Goal: Task Accomplishment & Management: Complete application form

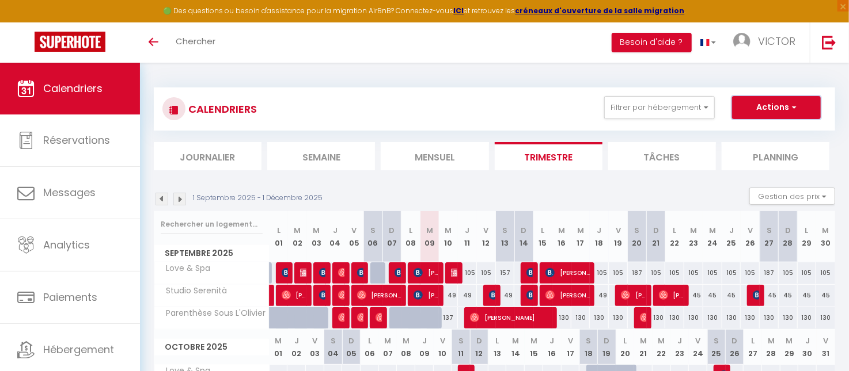
click at [775, 105] on button "Actions" at bounding box center [776, 107] width 89 height 23
click at [762, 132] on link "Nouvelle réservation" at bounding box center [764, 134] width 100 height 17
select select
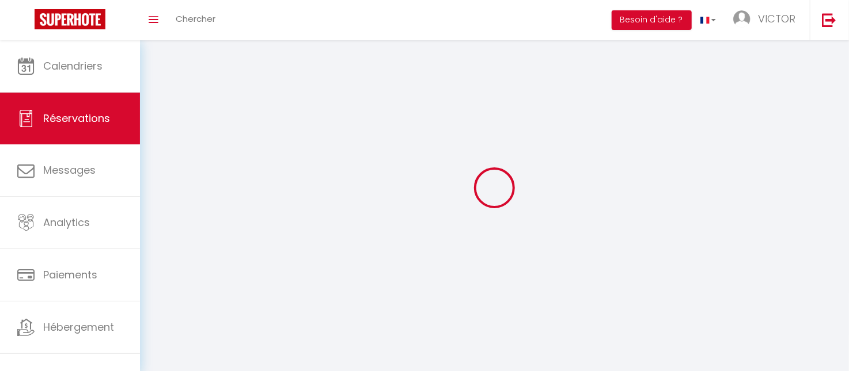
select select
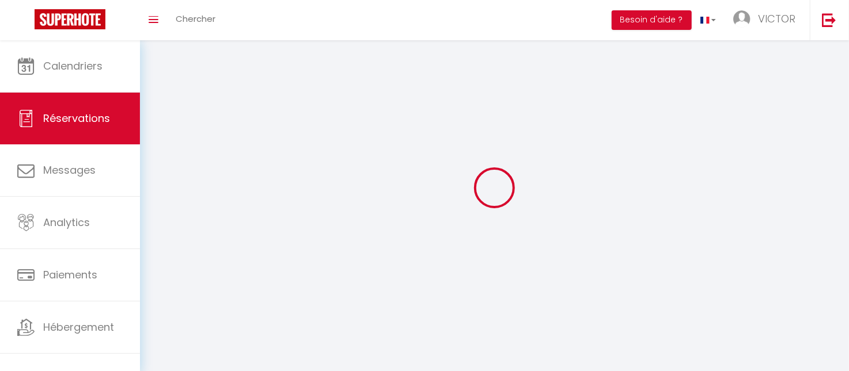
select select
checkbox input "false"
select select
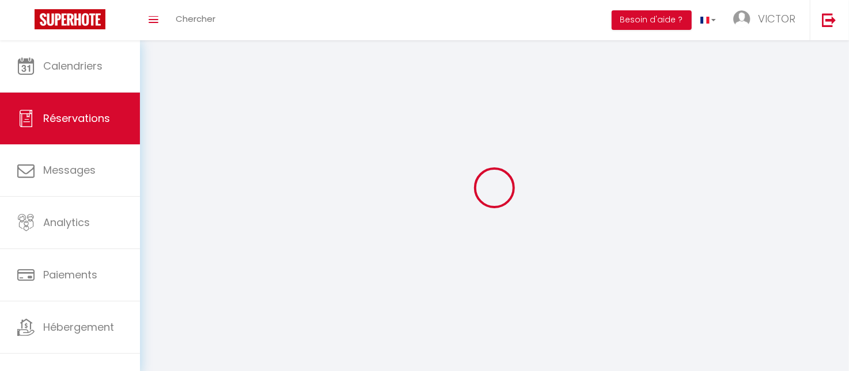
select select
checkbox input "false"
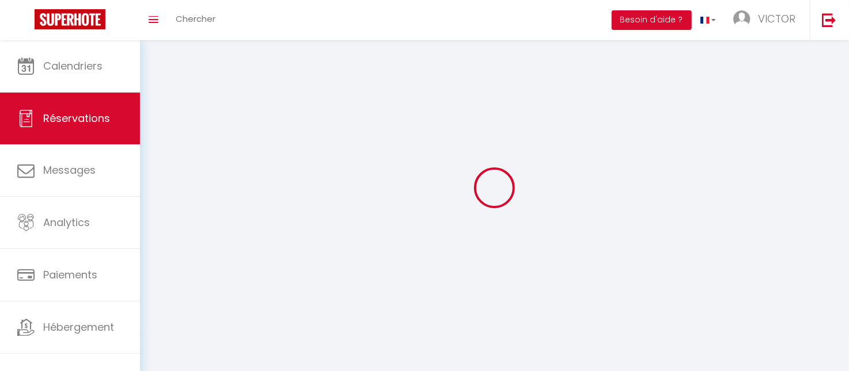
select select
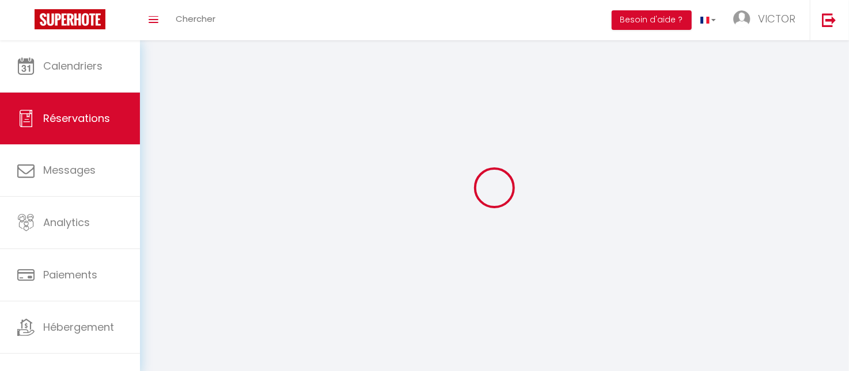
checkbox input "false"
select select
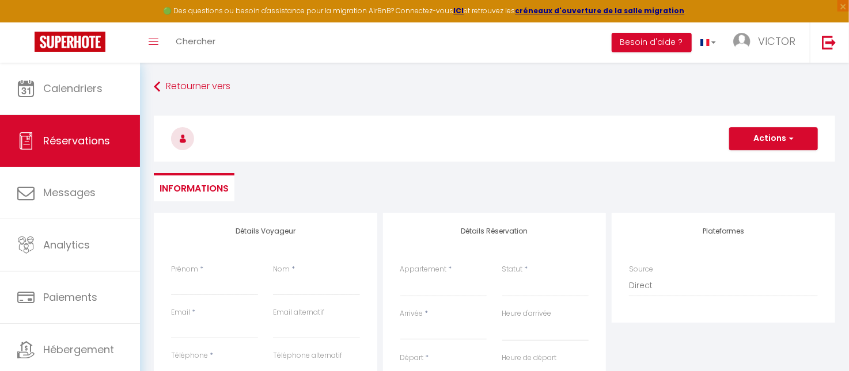
select select
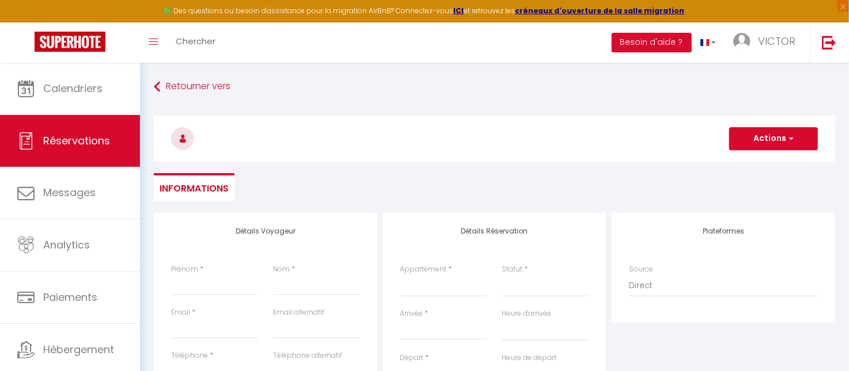
select select
checkbox input "false"
select select
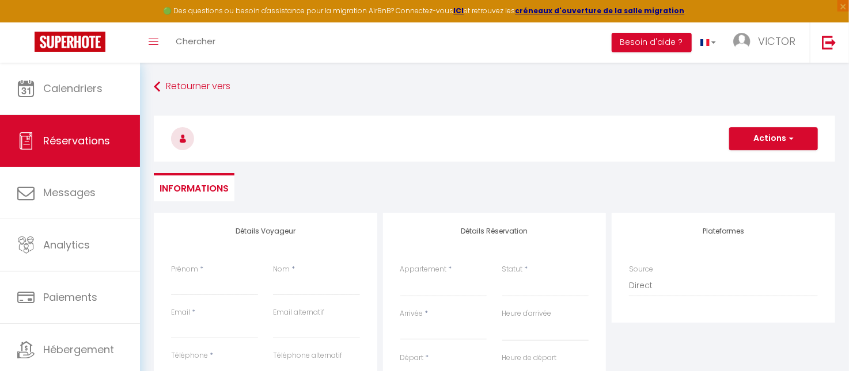
select select
checkbox input "false"
select select
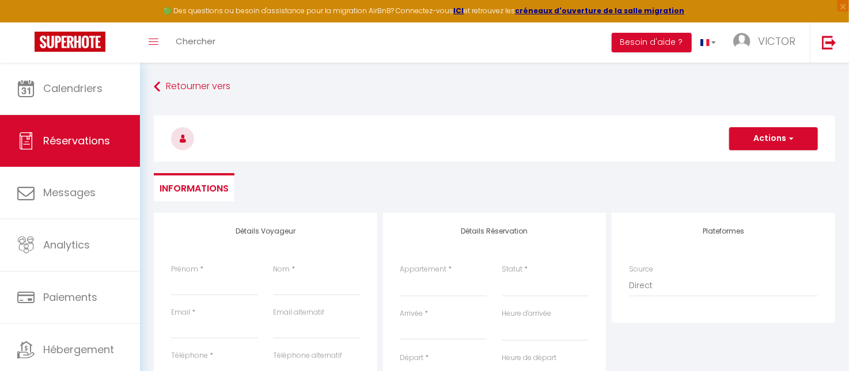
select select
click at [219, 290] on input "Prénom" at bounding box center [214, 285] width 87 height 21
type input "E"
select select
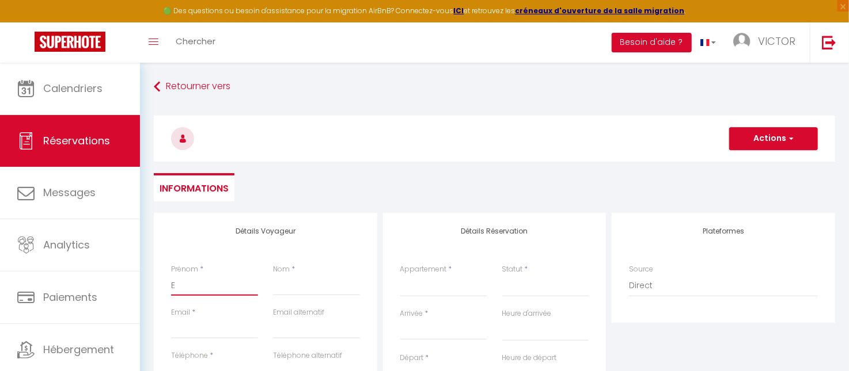
select select
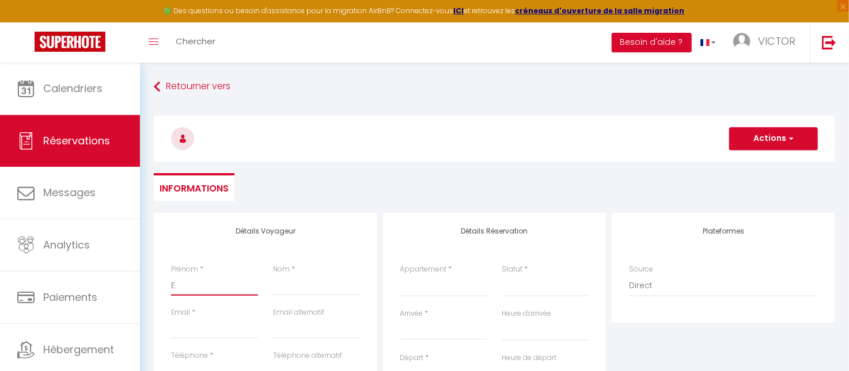
checkbox input "false"
type input "Ev"
select select
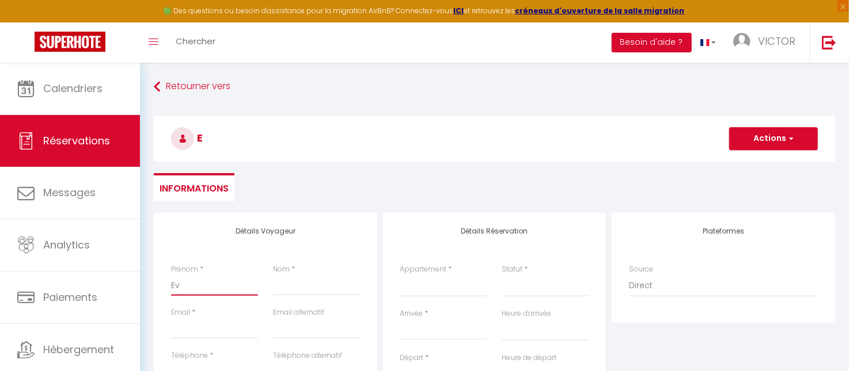
select select
checkbox input "false"
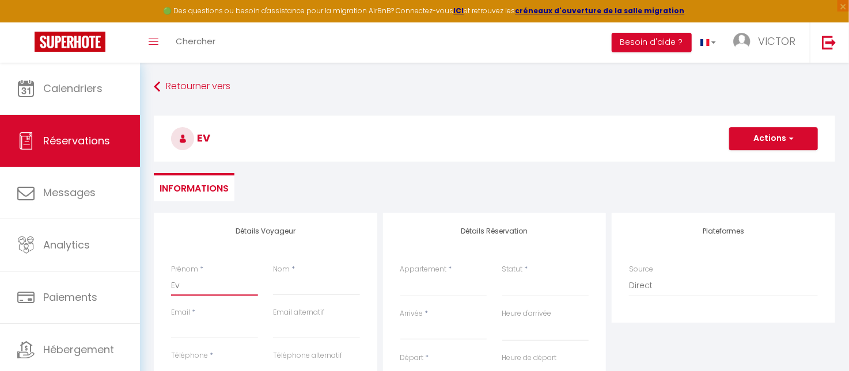
type input "Eve"
select select
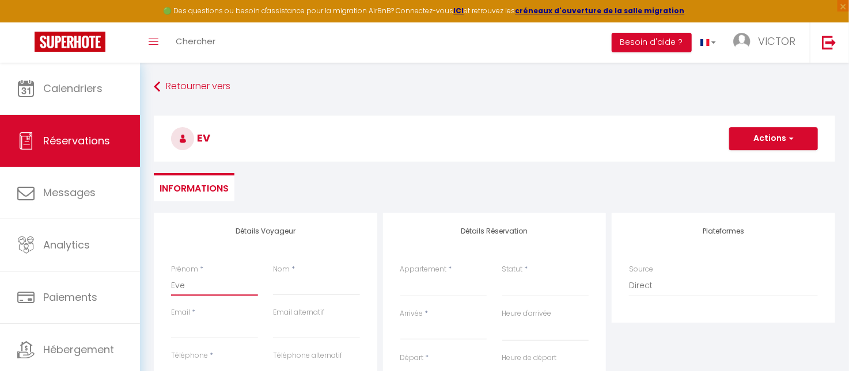
select select
checkbox input "false"
type input "Even"
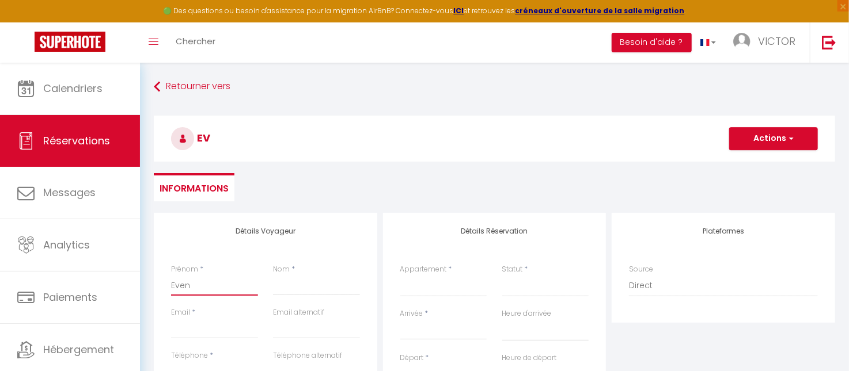
select select
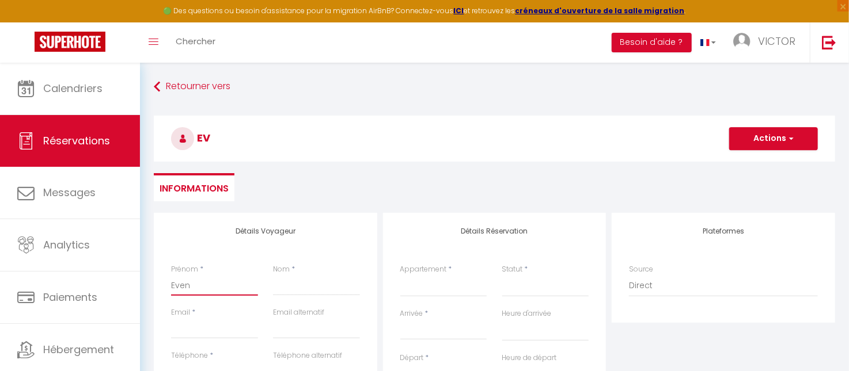
select select
checkbox input "false"
type input "Evens"
select select
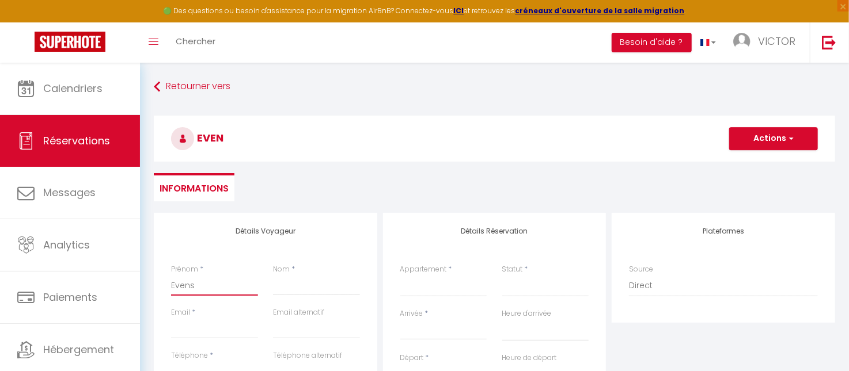
select select
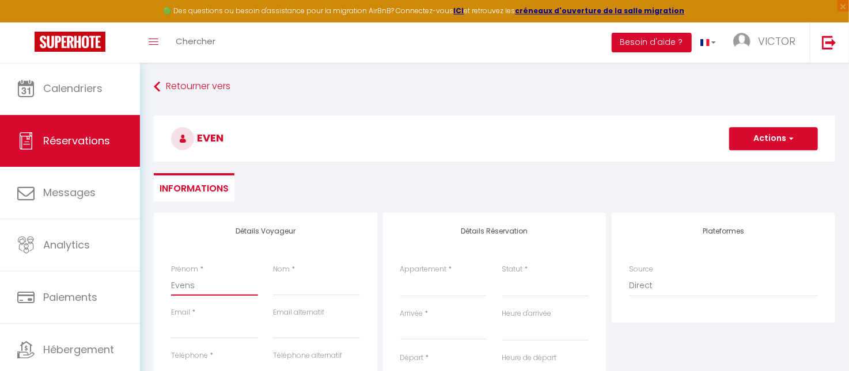
select select
checkbox input "false"
type input "Evens"
type input "C"
select select
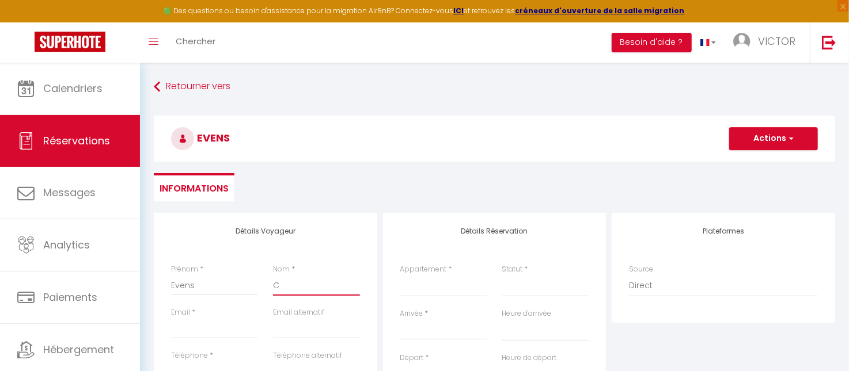
select select
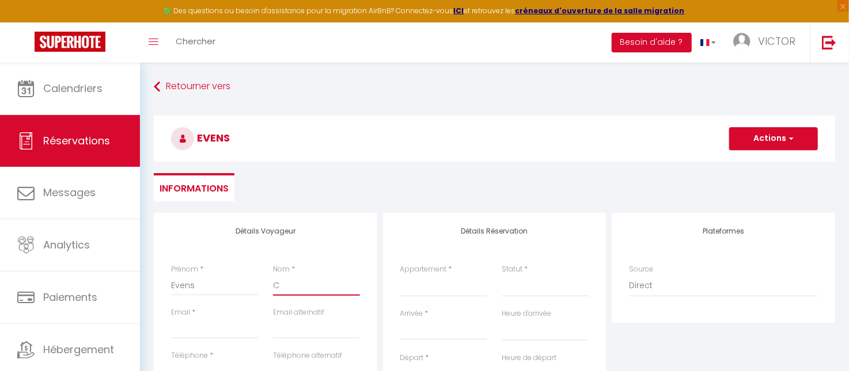
select select
checkbox input "false"
type input "Ca"
select select
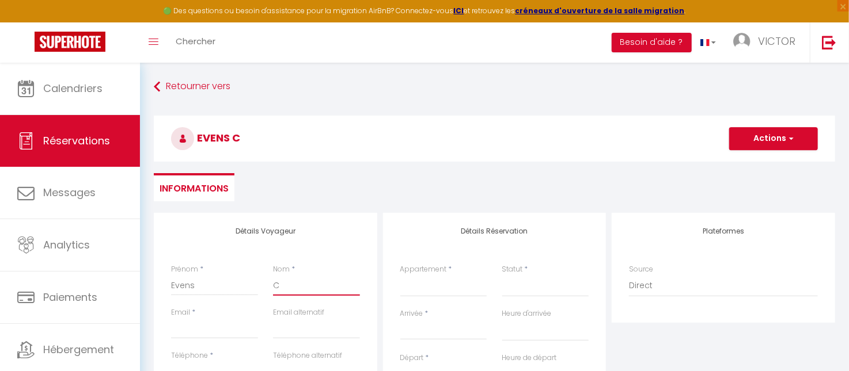
select select
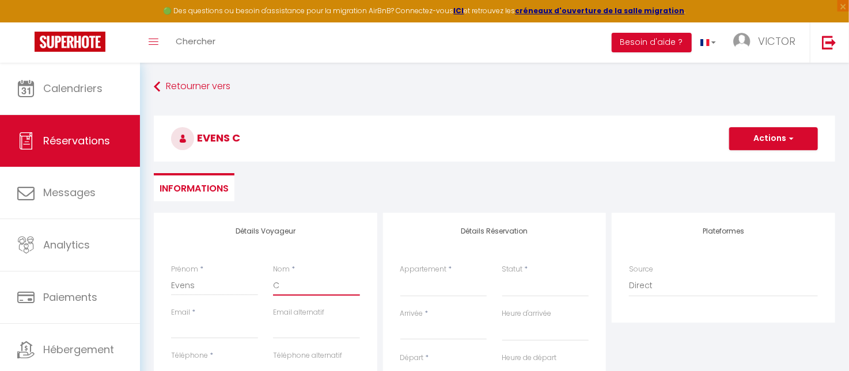
checkbox input "false"
type input "Car"
select select
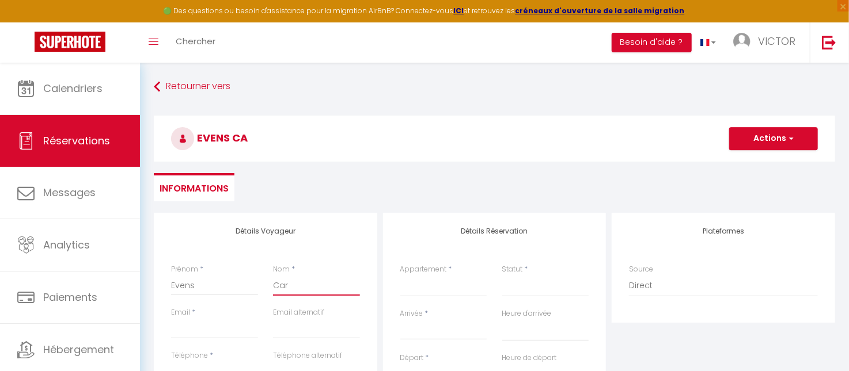
select select
checkbox input "false"
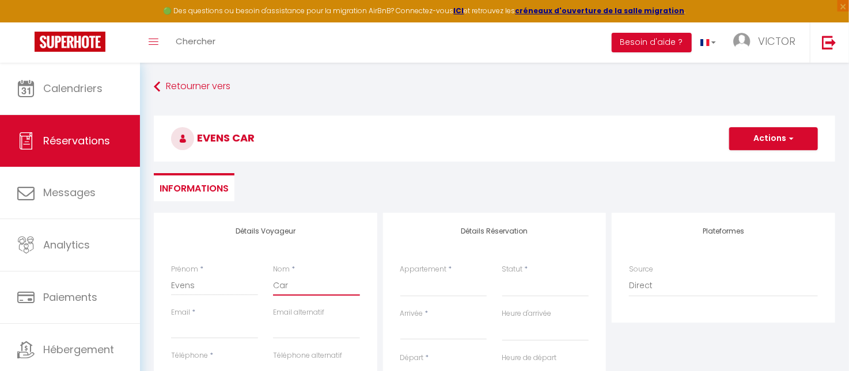
type input "Carr"
select select
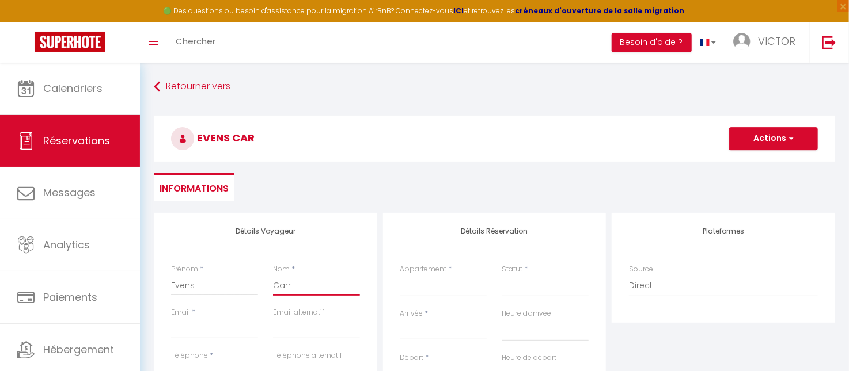
select select
checkbox input "false"
type input "Carra"
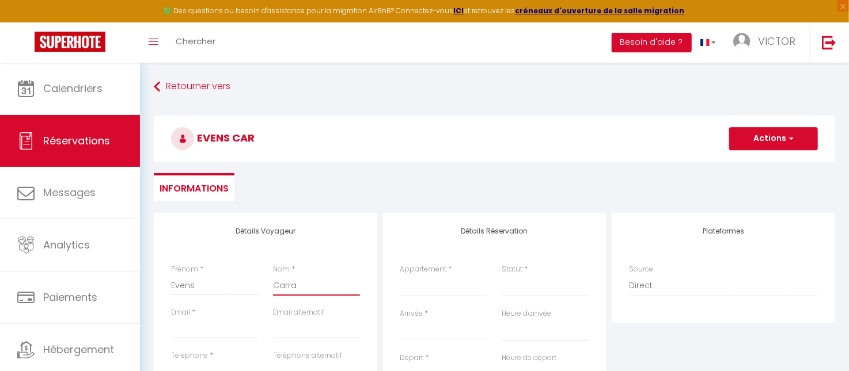
select select
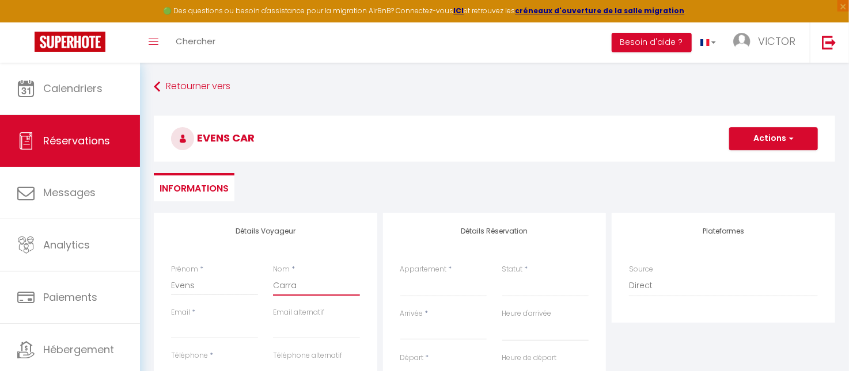
select select
checkbox input "false"
type input "Carra"
click at [229, 331] on input "Email" at bounding box center [214, 328] width 87 height 21
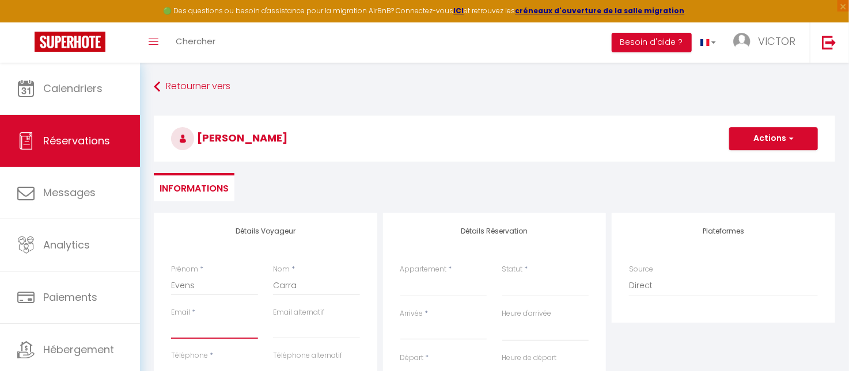
click at [190, 334] on input "Email" at bounding box center [214, 328] width 87 height 21
paste input "[EMAIL_ADDRESS][DOMAIN_NAME]"
type input "[EMAIL_ADDRESS][DOMAIN_NAME]"
select select
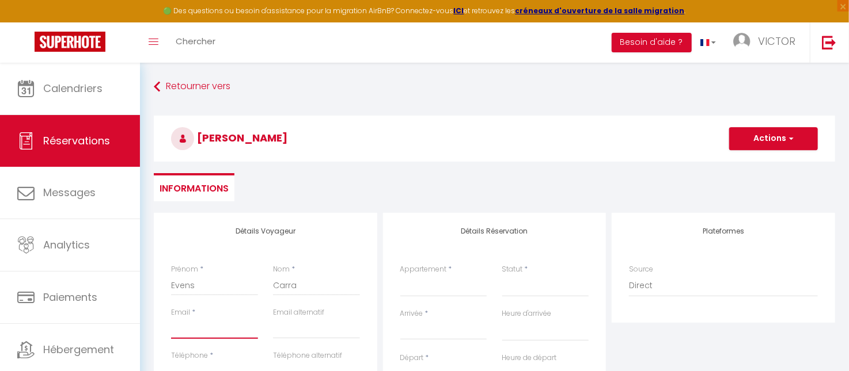
select select
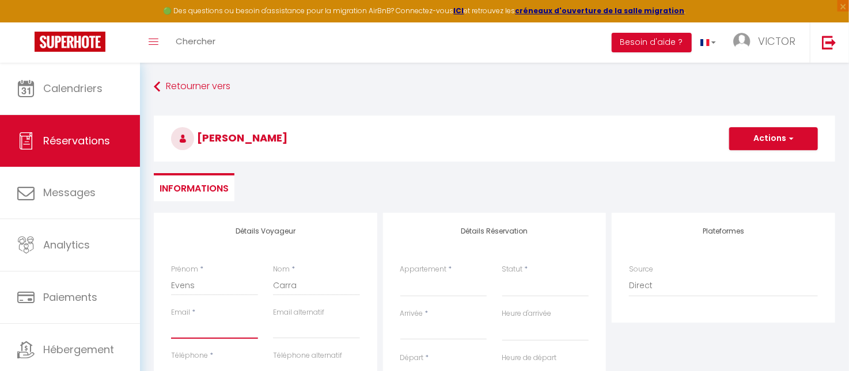
checkbox input "false"
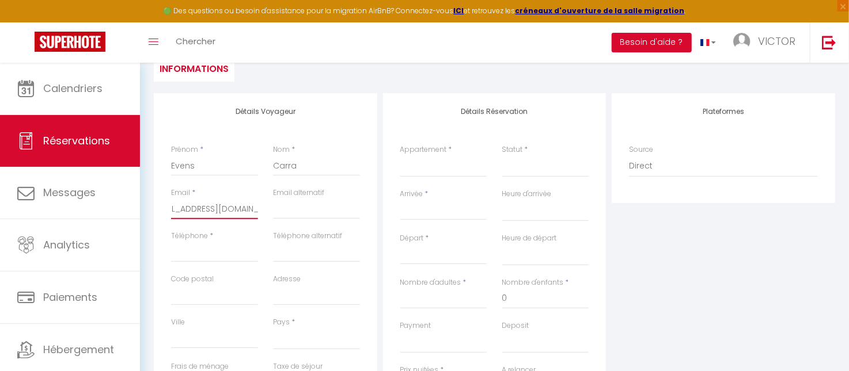
scroll to position [121, 0]
type input "[EMAIL_ADDRESS][DOMAIN_NAME]"
click at [199, 258] on input "Téléphone" at bounding box center [214, 250] width 87 height 21
type input "0"
select select
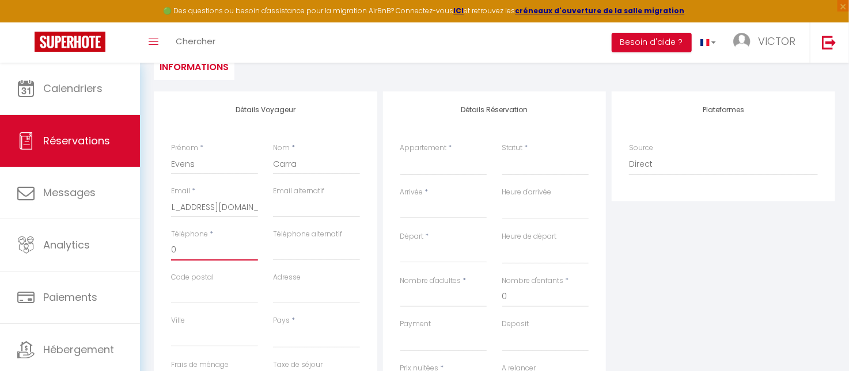
select select
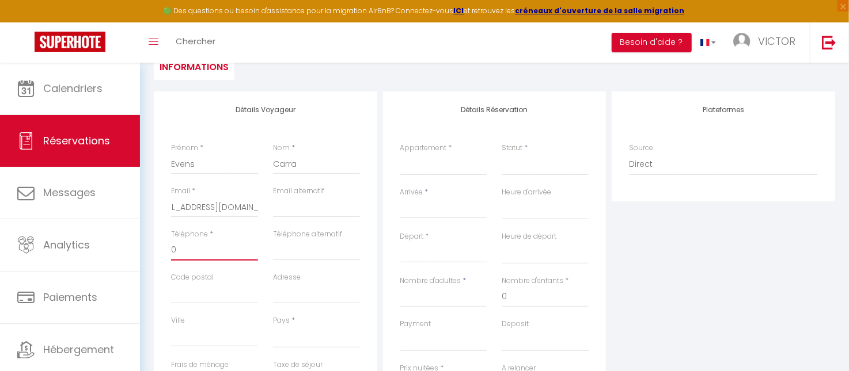
select select
checkbox input "false"
type input "06"
select select
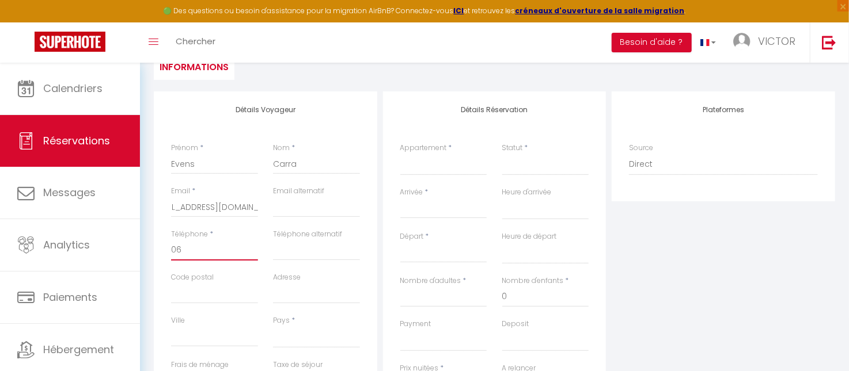
select select
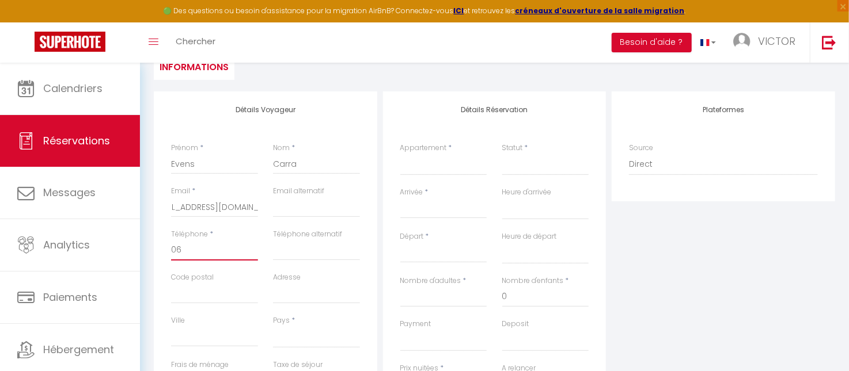
checkbox input "false"
type input "064"
select select
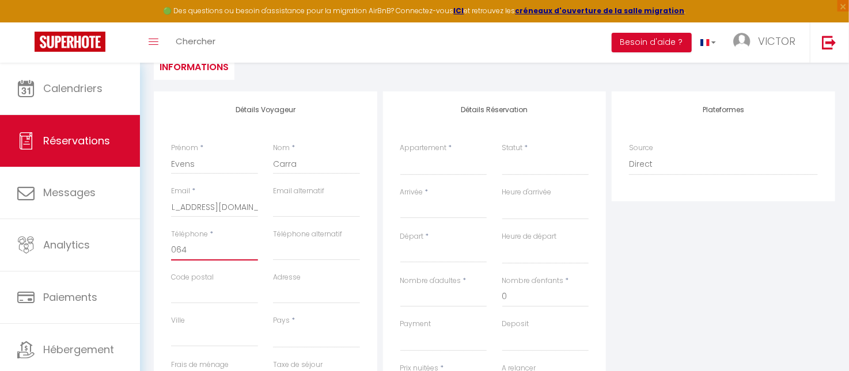
select select
checkbox input "false"
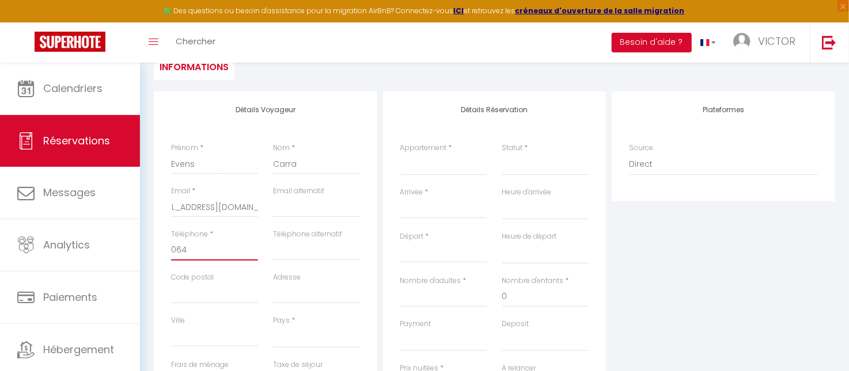
type input "0647"
select select
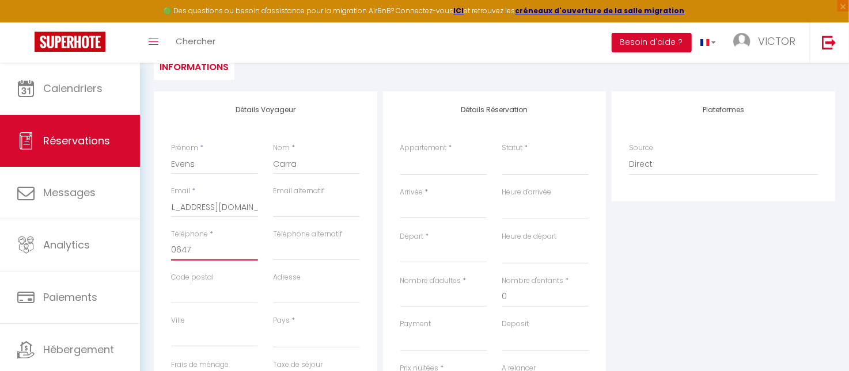
select select
checkbox input "false"
type input "06478"
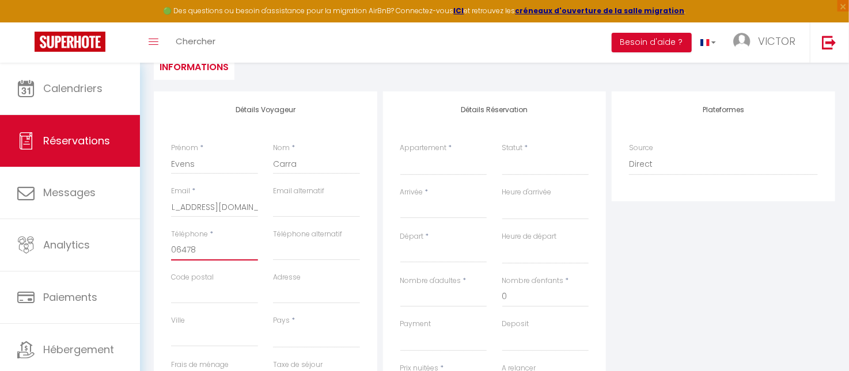
select select
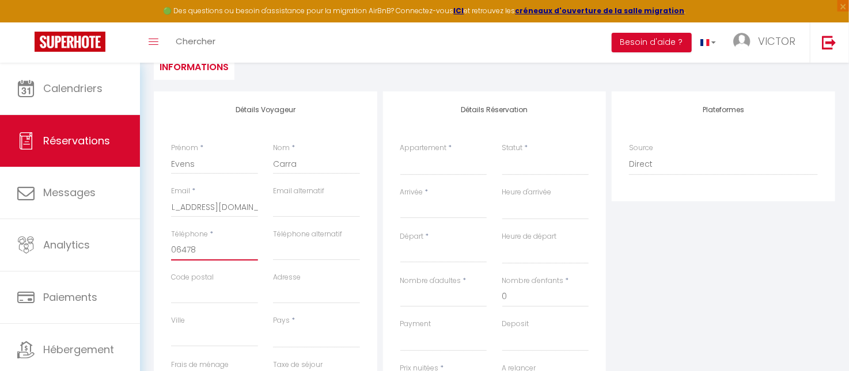
select select
checkbox input "false"
type input "064789"
select select
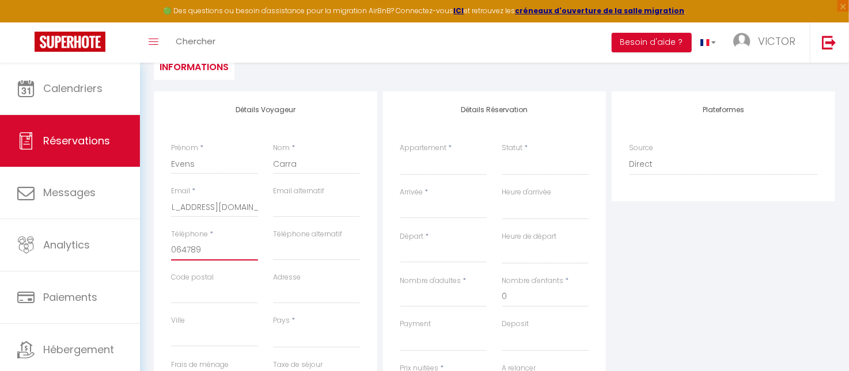
select select
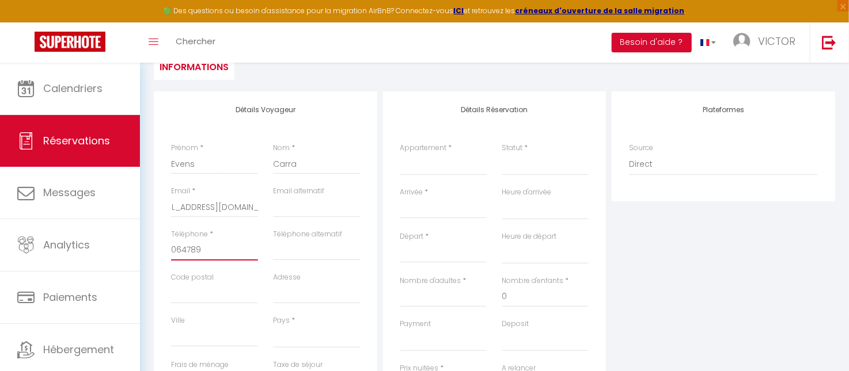
select select
checkbox input "false"
type input "0647893"
select select
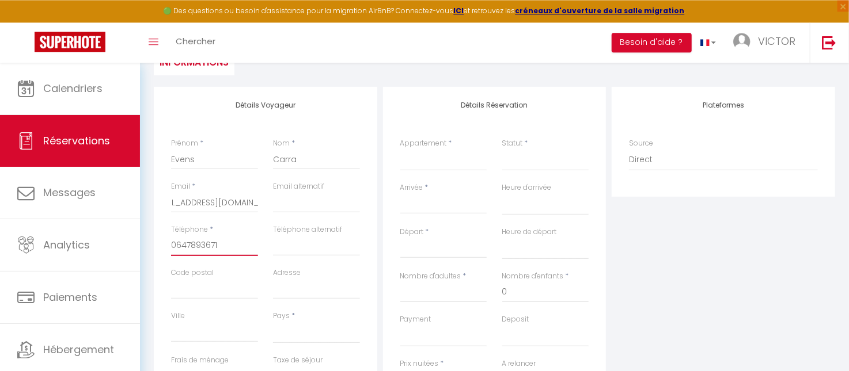
scroll to position [182, 0]
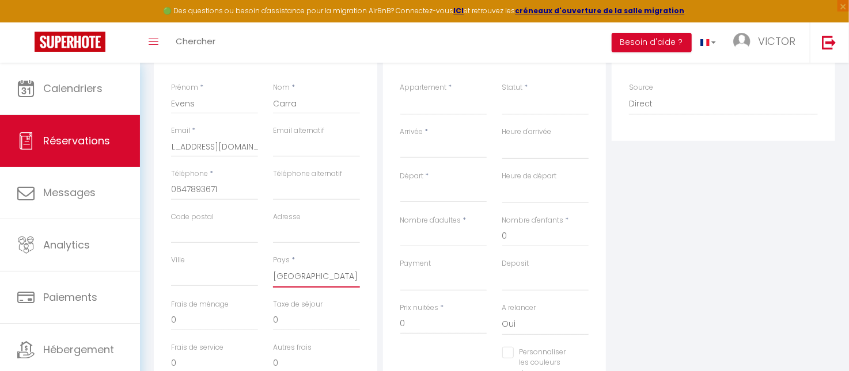
click option "[GEOGRAPHIC_DATA]" at bounding box center [0, 0] width 0 height 0
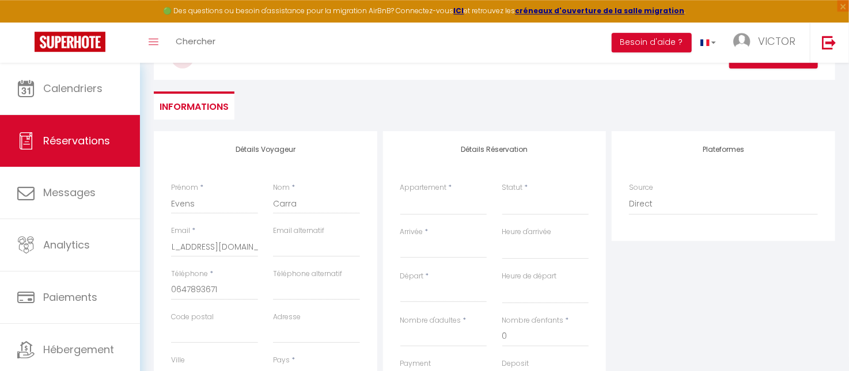
scroll to position [60, 0]
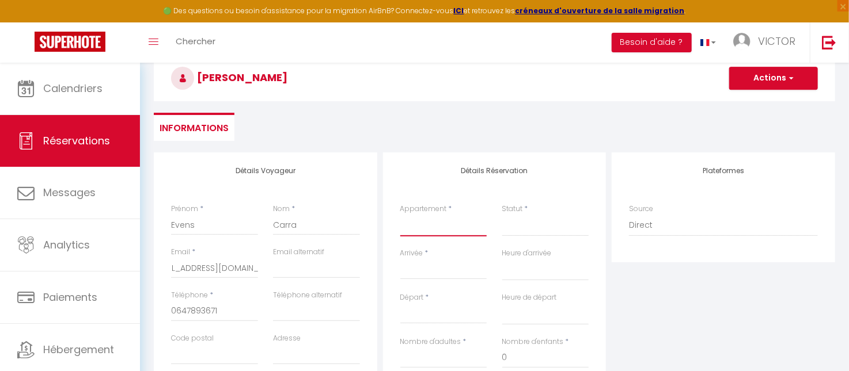
click at [400, 215] on select "Parenthèse Sous L'[PERSON_NAME] & Spa Studio Serenità" at bounding box center [443, 226] width 87 height 22
click option "Love & Spa" at bounding box center [0, 0] width 0 height 0
click at [502, 215] on select "Confirmé Non Confirmé [PERSON_NAME] par le voyageur No Show Request" at bounding box center [545, 226] width 87 height 22
click option "Confirmé" at bounding box center [0, 0] width 0 height 0
click at [425, 275] on input "Arrivée" at bounding box center [443, 270] width 87 height 15
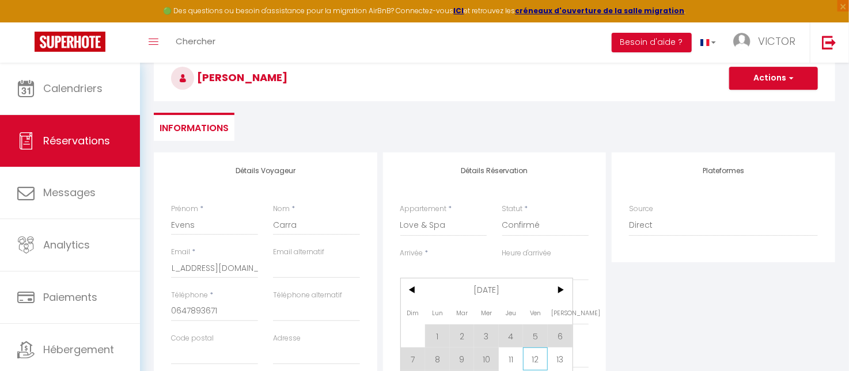
scroll to position [121, 0]
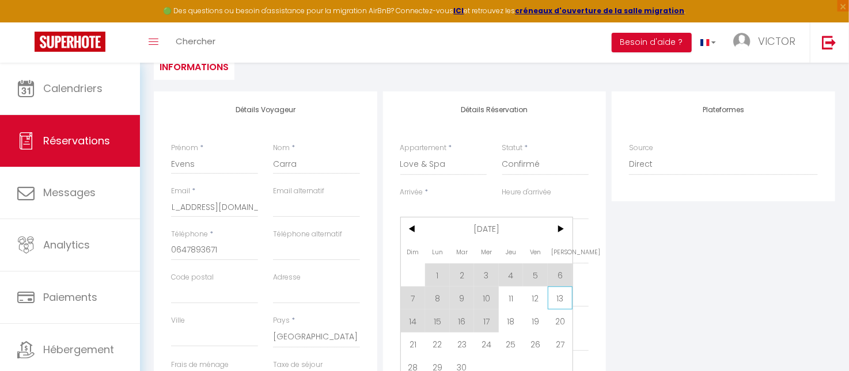
click at [560, 301] on span "13" at bounding box center [560, 298] width 25 height 23
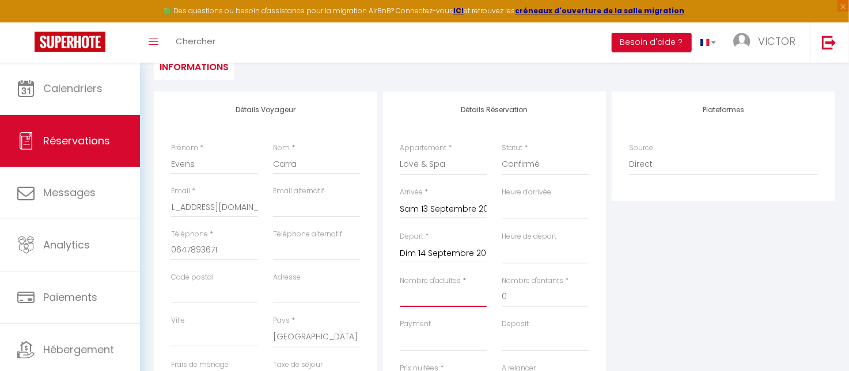
click at [446, 302] on input "Nombre d'adultes" at bounding box center [443, 297] width 87 height 21
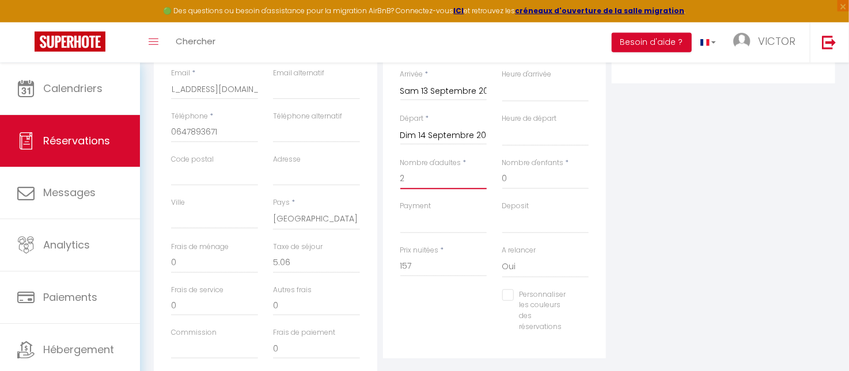
scroll to position [243, 0]
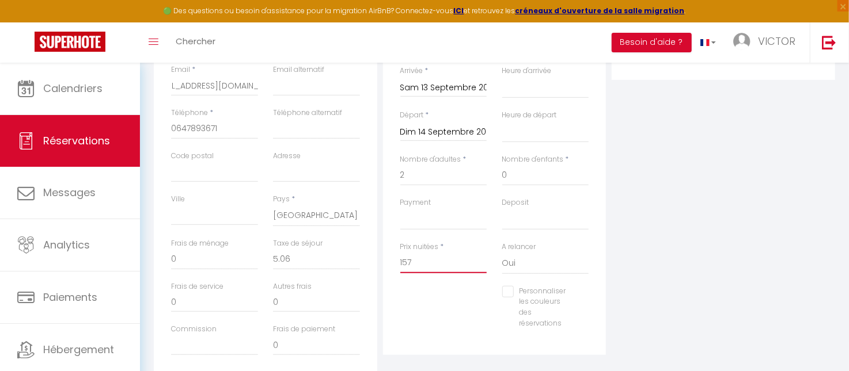
drag, startPoint x: 420, startPoint y: 264, endPoint x: 389, endPoint y: 254, distance: 32.0
click at [400, 254] on input "157" at bounding box center [443, 263] width 87 height 21
click at [440, 329] on div "Personnaliser les couleurs des réservations #D7092E" at bounding box center [495, 313] width 204 height 55
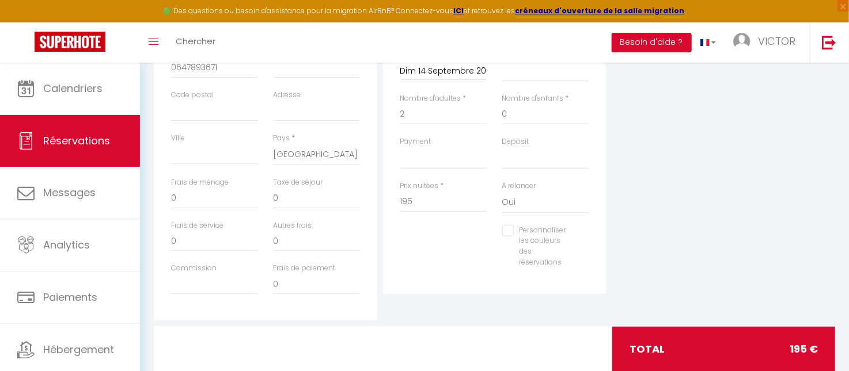
scroll to position [334, 0]
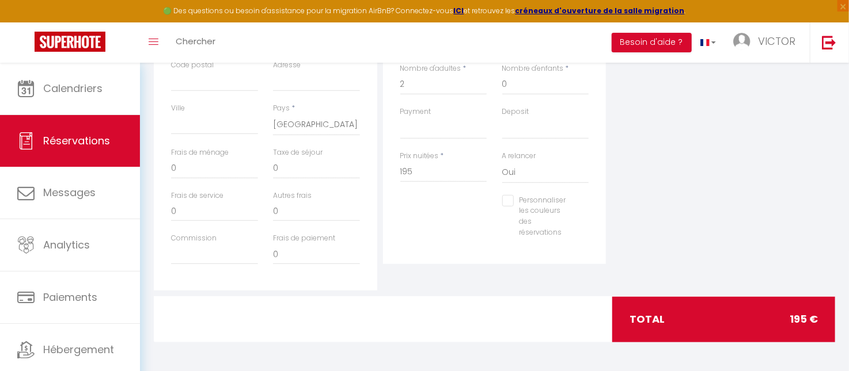
click at [682, 174] on div "Plateformes Source Direct [DOMAIN_NAME] [DOMAIN_NAME] Chalet montagne Expedia G…" at bounding box center [723, 85] width 229 height 412
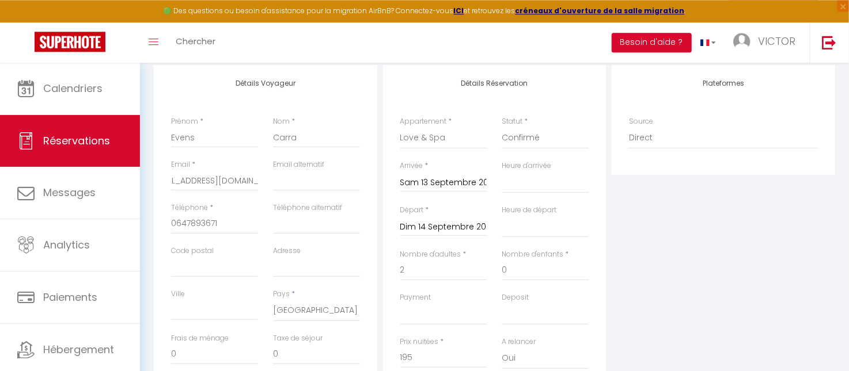
scroll to position [30, 0]
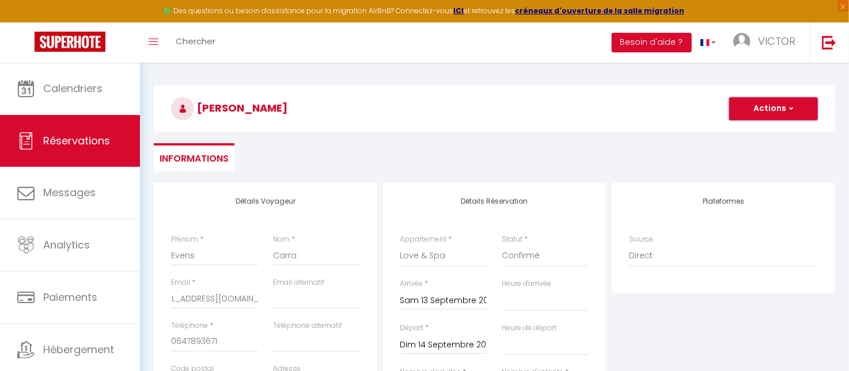
click at [777, 105] on button "Actions" at bounding box center [773, 108] width 89 height 23
click at [758, 132] on link "Enregistrer" at bounding box center [761, 134] width 91 height 15
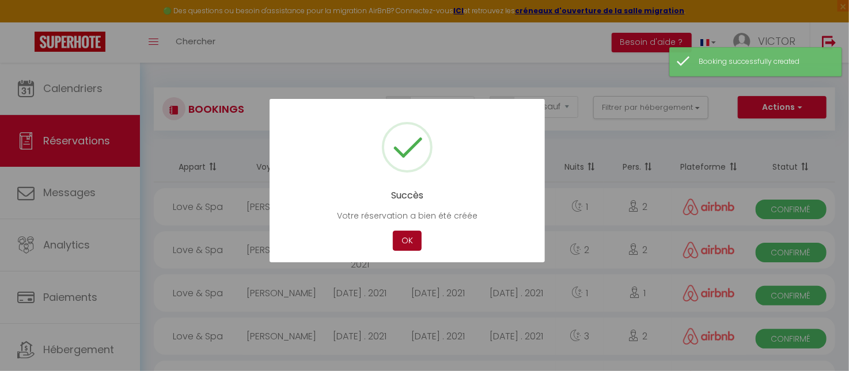
click at [405, 241] on button "OK" at bounding box center [407, 241] width 29 height 20
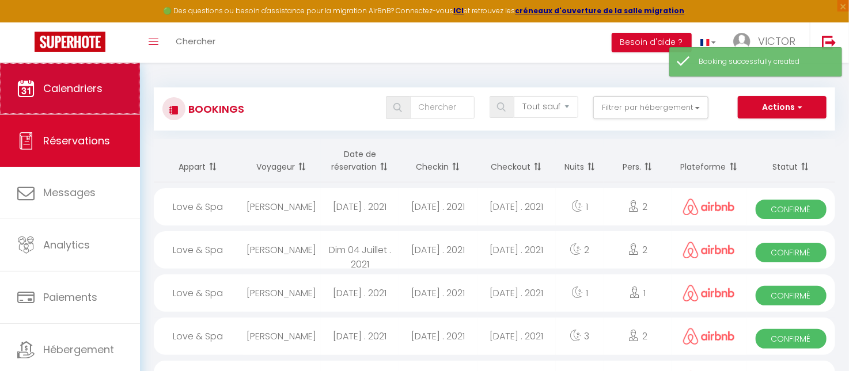
click at [79, 94] on span "Calendriers" at bounding box center [72, 88] width 59 height 14
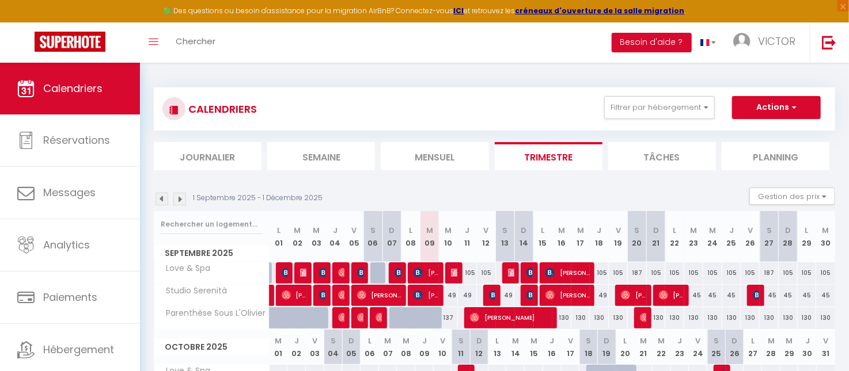
click at [530, 191] on div "1 Septembre 2025 - 1 Décembre 2025 Gestion des prix Nb Nuits minimum Règles Dis…" at bounding box center [494, 200] width 681 height 24
click at [555, 182] on section "1 Septembre 2025 - 1 Décembre 2025 Gestion des prix Nb Nuits minimum Règles Dis…" at bounding box center [494, 372] width 681 height 393
click at [450, 294] on div "49" at bounding box center [448, 295] width 19 height 21
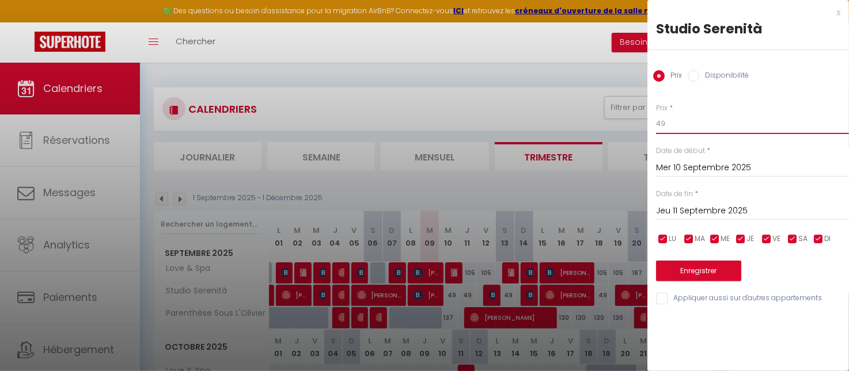
drag, startPoint x: 660, startPoint y: 126, endPoint x: 664, endPoint y: 130, distance: 6.5
click at [664, 130] on input "49" at bounding box center [752, 123] width 193 height 21
click at [706, 206] on input "Jeu 11 Septembre 2025" at bounding box center [752, 211] width 193 height 15
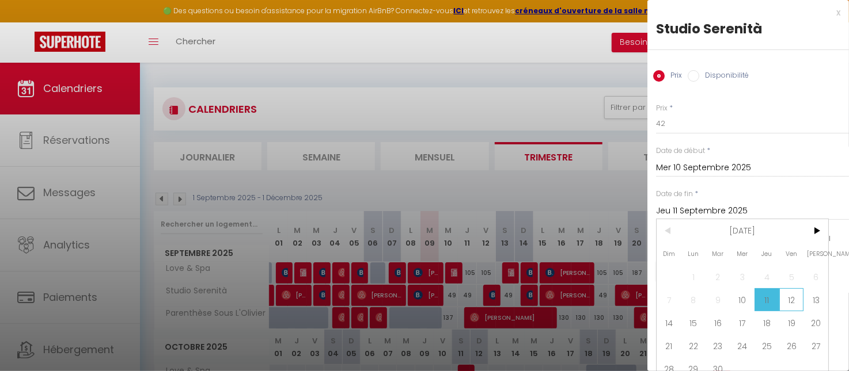
click at [789, 304] on span "12" at bounding box center [791, 299] width 25 height 23
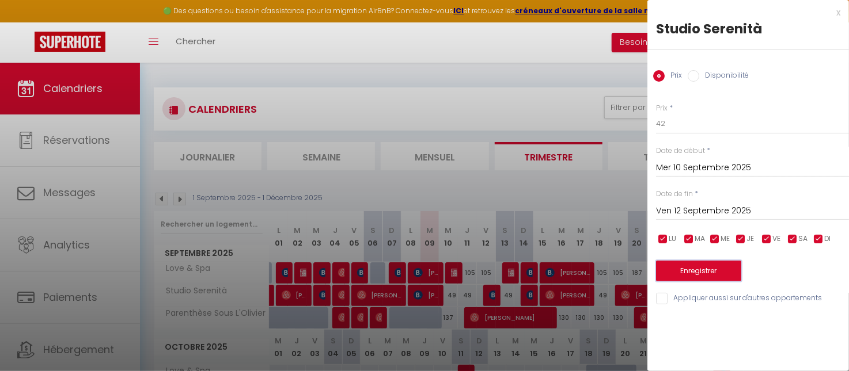
click at [738, 277] on button "Enregistrer" at bounding box center [698, 271] width 85 height 21
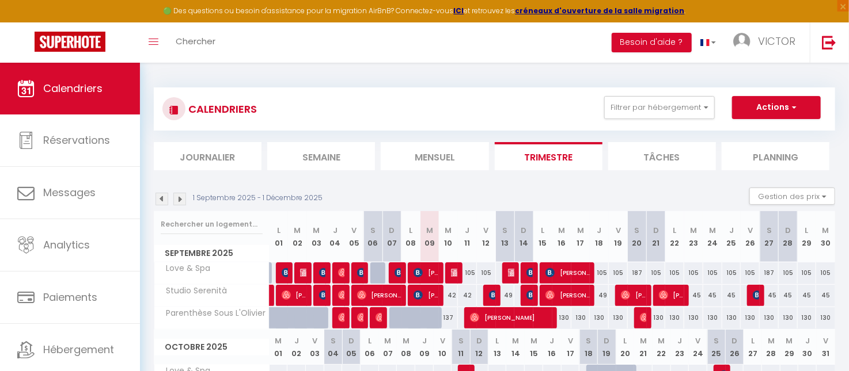
click at [507, 296] on div "49" at bounding box center [505, 295] width 19 height 21
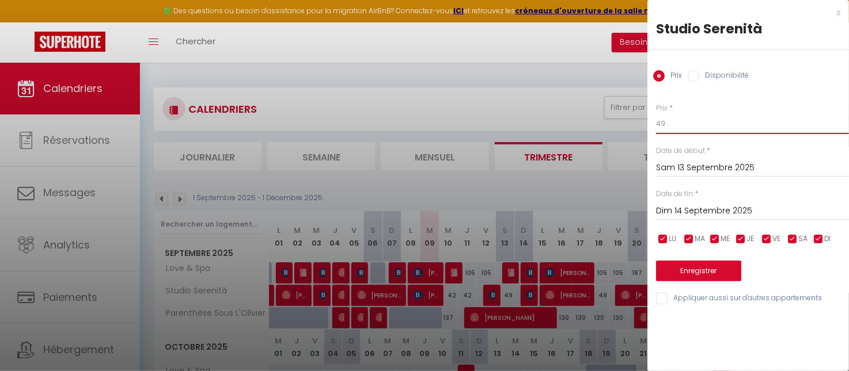
drag, startPoint x: 660, startPoint y: 125, endPoint x: 672, endPoint y: 128, distance: 12.4
click at [672, 128] on input "49" at bounding box center [752, 123] width 193 height 21
click at [685, 268] on button "Enregistrer" at bounding box center [698, 271] width 85 height 21
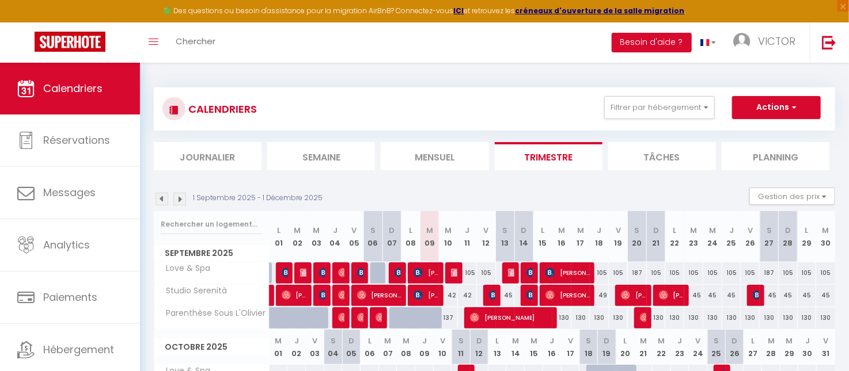
click at [606, 294] on div "49" at bounding box center [599, 295] width 19 height 21
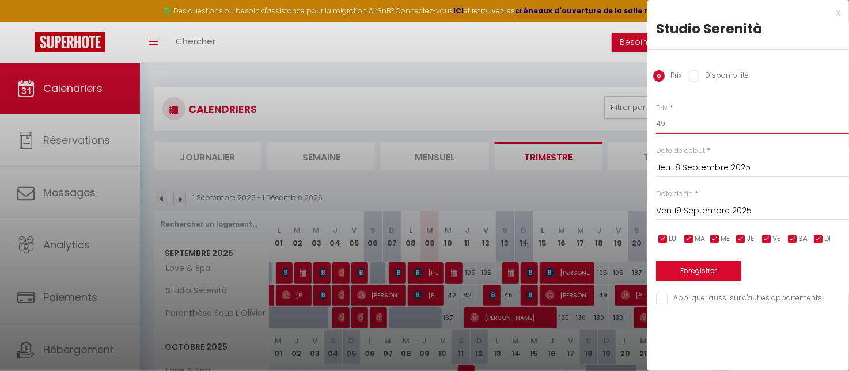
drag, startPoint x: 662, startPoint y: 123, endPoint x: 672, endPoint y: 124, distance: 10.5
click at [672, 124] on input "49" at bounding box center [752, 123] width 193 height 21
click at [704, 272] on button "Enregistrer" at bounding box center [698, 271] width 85 height 21
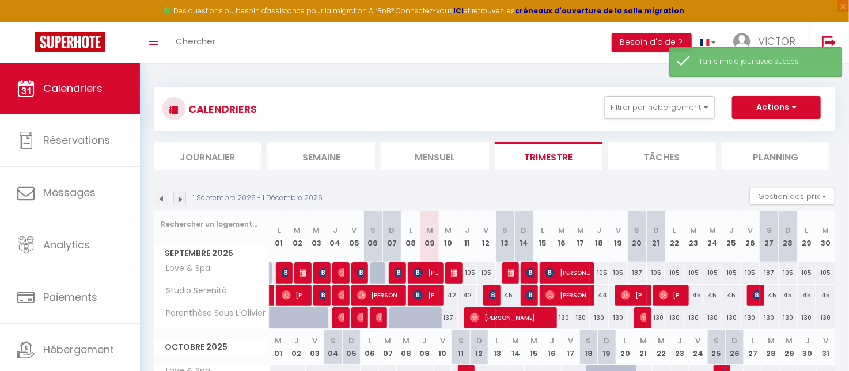
scroll to position [60, 0]
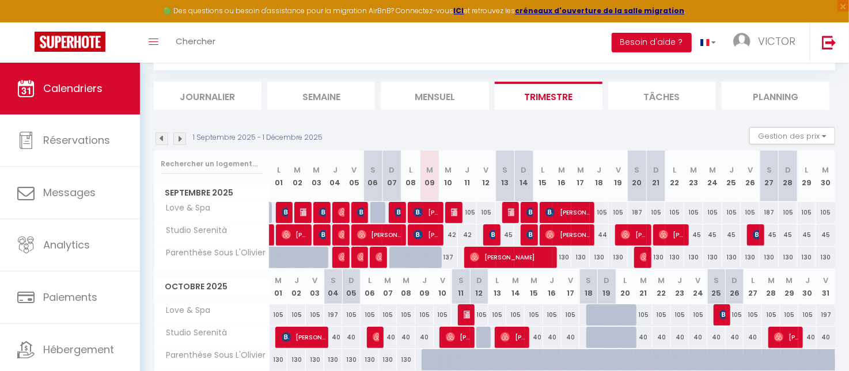
click at [456, 212] on img at bounding box center [455, 212] width 9 height 9
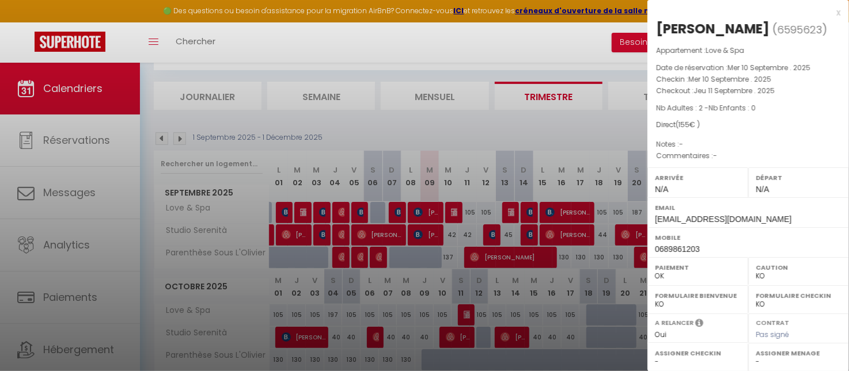
click at [839, 13] on div "x" at bounding box center [743, 13] width 193 height 14
